Goal: Register for event/course

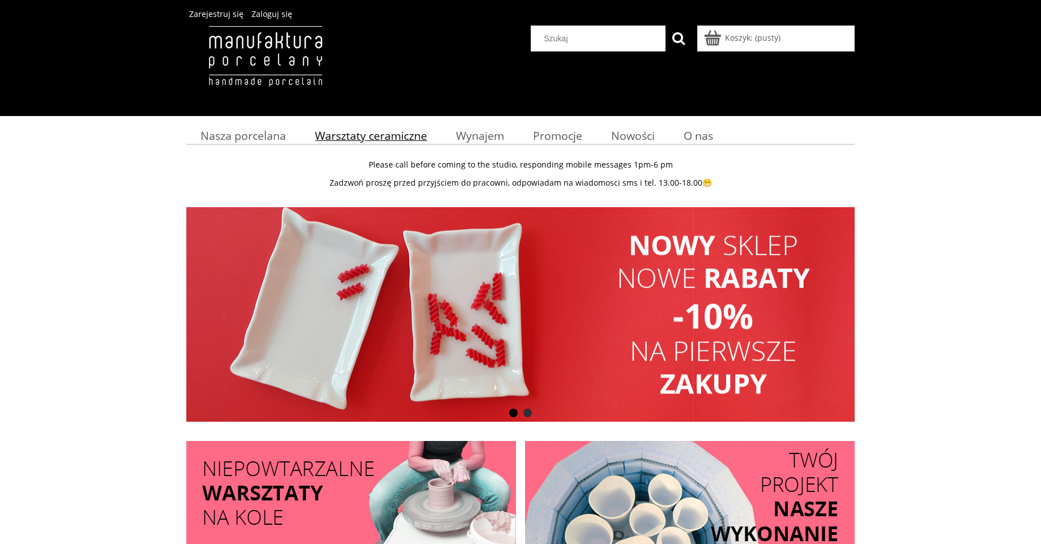
click at [372, 132] on span "Warsztaty ceramiczne" at bounding box center [371, 135] width 112 height 15
